Goal: Task Accomplishment & Management: Use online tool/utility

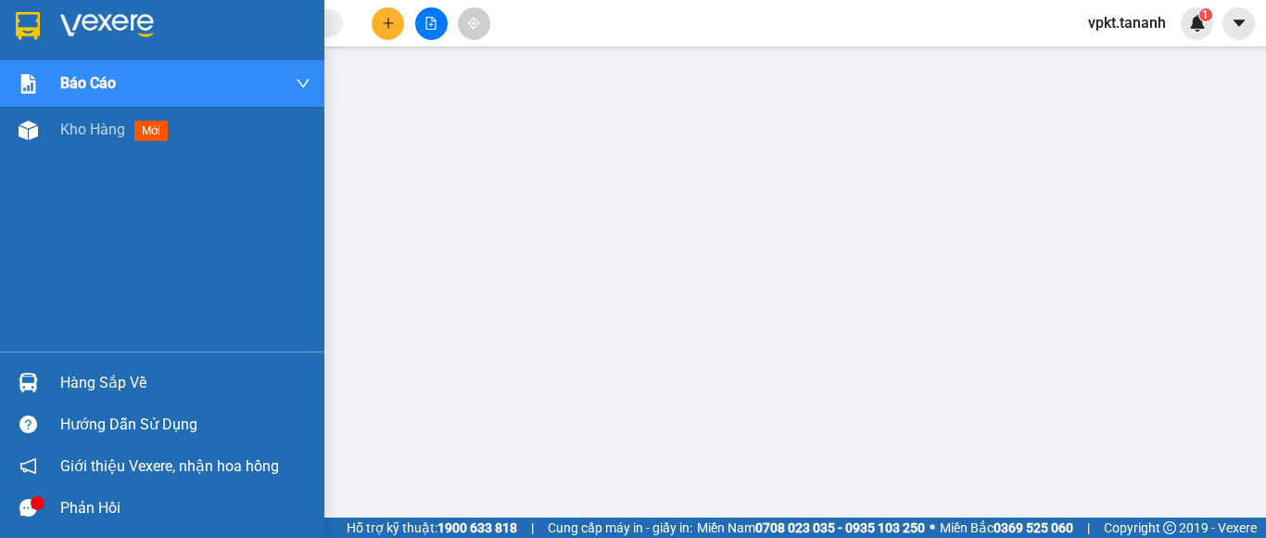
click at [39, 14] on img at bounding box center [28, 26] width 24 height 28
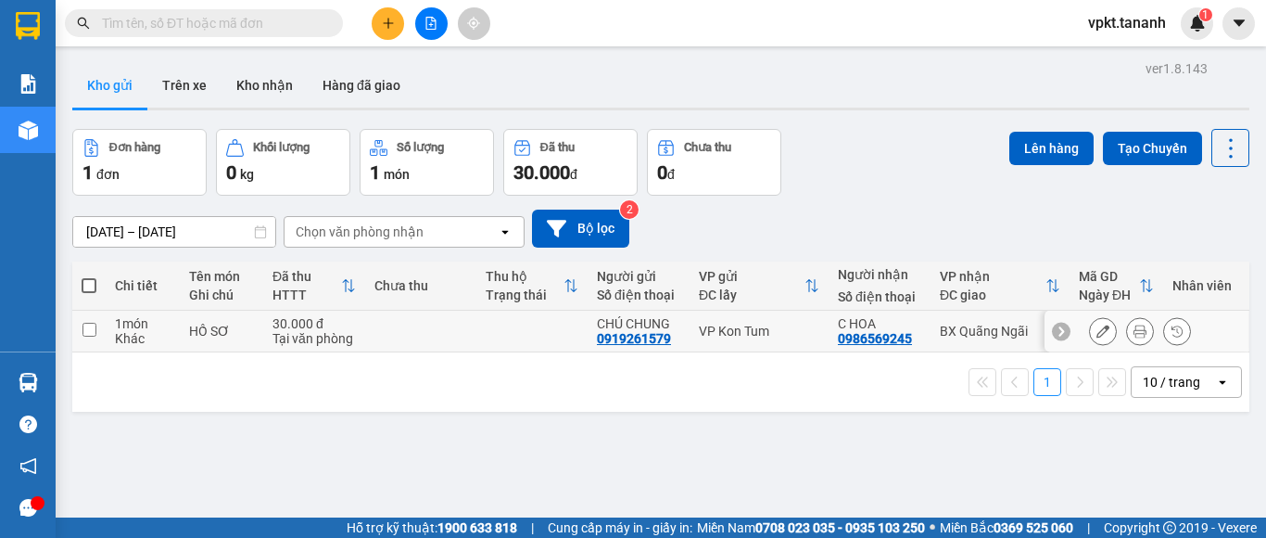
click at [1090, 323] on button at bounding box center [1103, 331] width 26 height 32
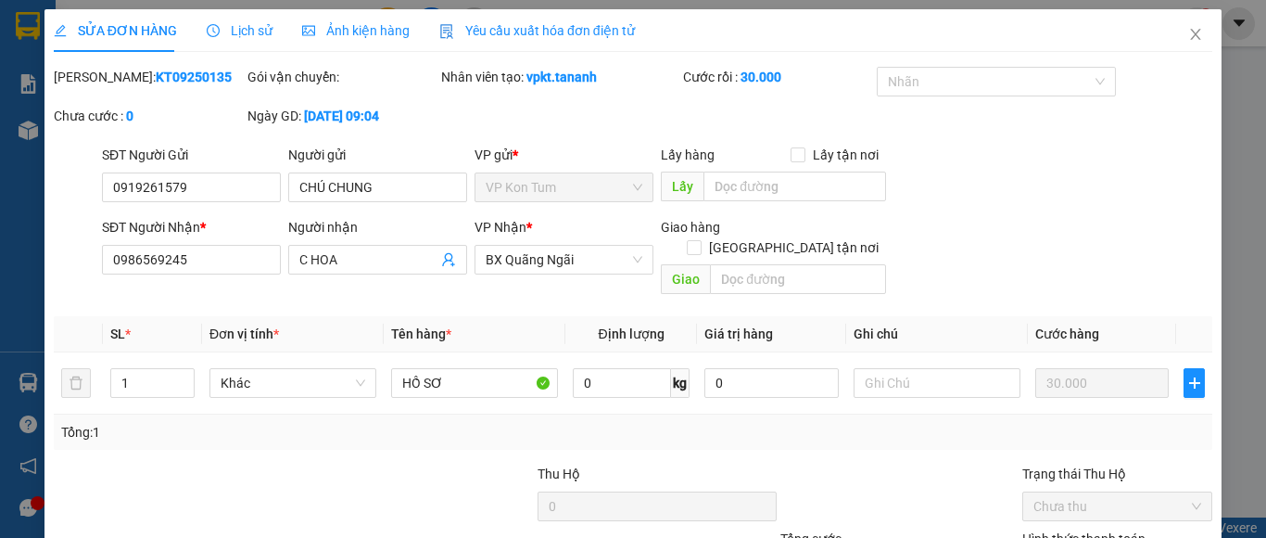
type input "0919261579"
type input "0986569245"
type input "30.000"
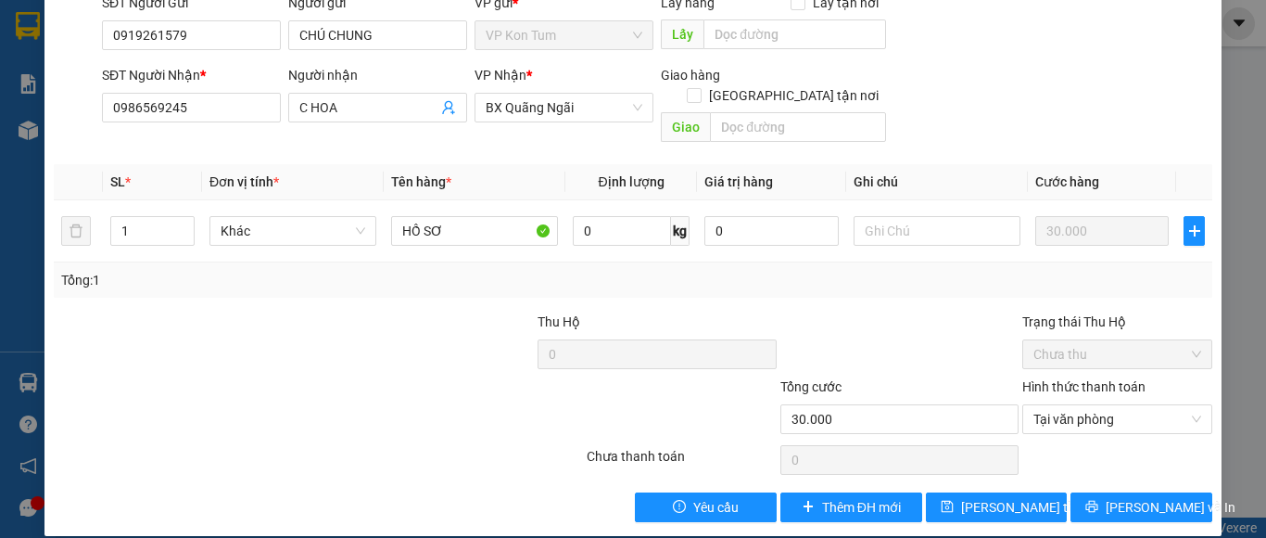
click at [1148, 467] on div "Total Paid Fee 30.000 Total UnPaid Fee 0 Cash Collection Total Fee Mã ĐH: KT092…" at bounding box center [633, 218] width 1159 height 607
click at [1143, 497] on span "[PERSON_NAME] và In" at bounding box center [1171, 507] width 130 height 20
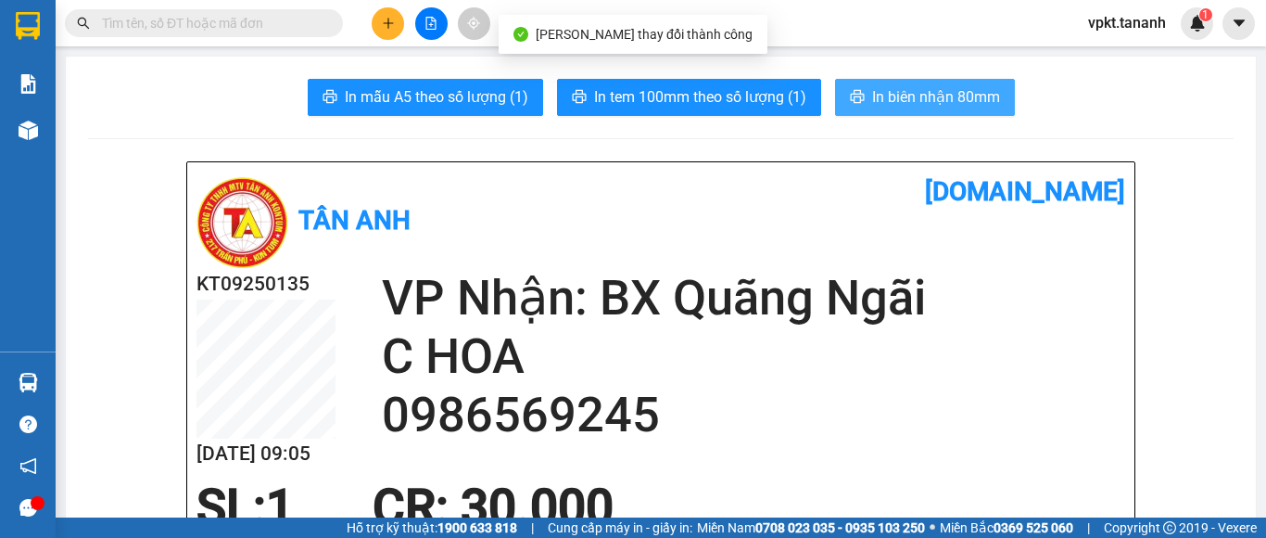
click at [936, 103] on span "In biên nhận 80mm" at bounding box center [936, 96] width 128 height 23
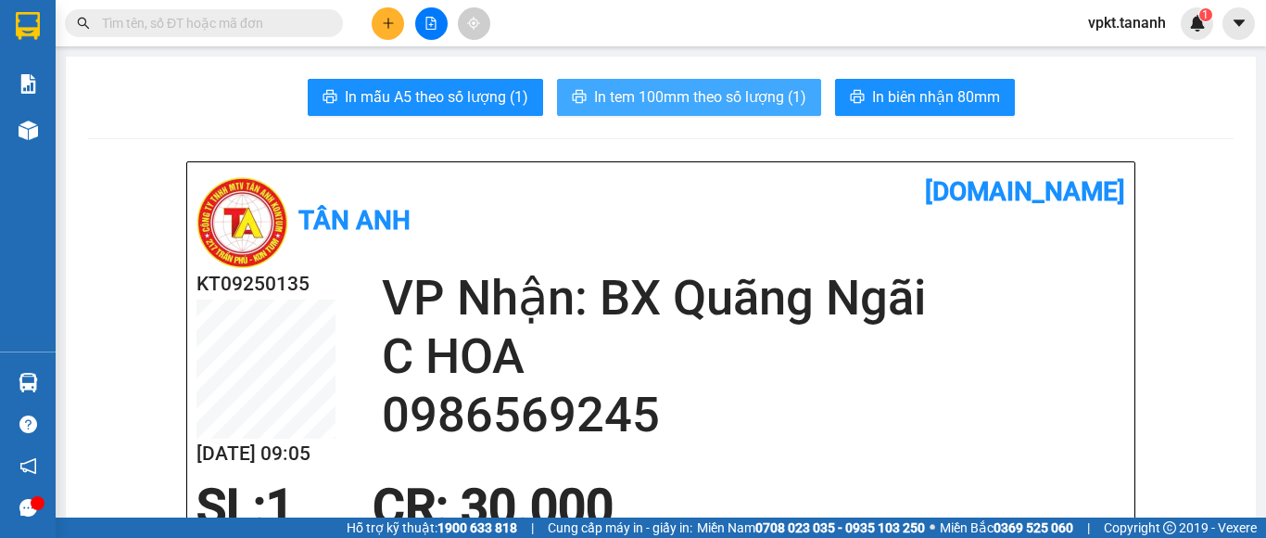
click at [725, 107] on span "In tem 100mm theo số lượng (1)" at bounding box center [700, 96] width 212 height 23
click at [728, 98] on span "In tem 100mm theo số lượng (1)" at bounding box center [700, 96] width 212 height 23
